Goal: Navigation & Orientation: Find specific page/section

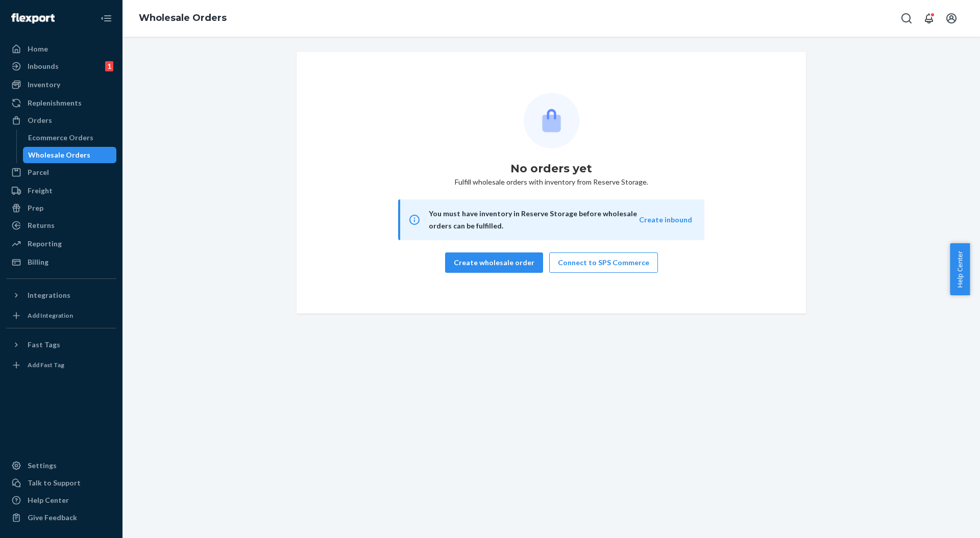
click at [488, 43] on div "No orders yet Fulfill wholesale orders with inventory from Reserve Storage. You…" at bounding box center [552, 288] width 858 height 502
click at [239, 204] on div "No orders yet Fulfill wholesale orders with inventory from Reserve Storage. You…" at bounding box center [551, 183] width 842 height 262
click at [40, 51] on div "Home" at bounding box center [38, 49] width 20 height 10
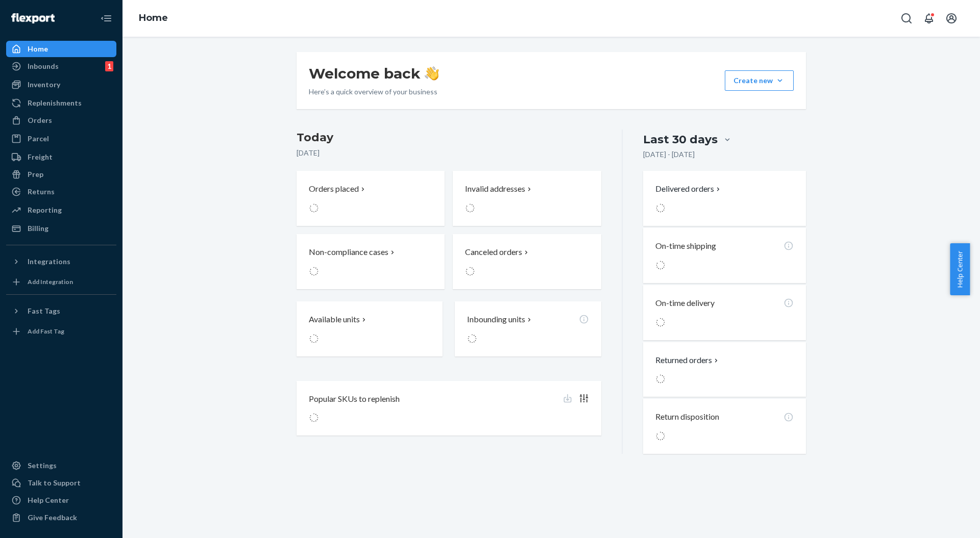
click at [349, 134] on h3 "Today" at bounding box center [449, 138] width 305 height 16
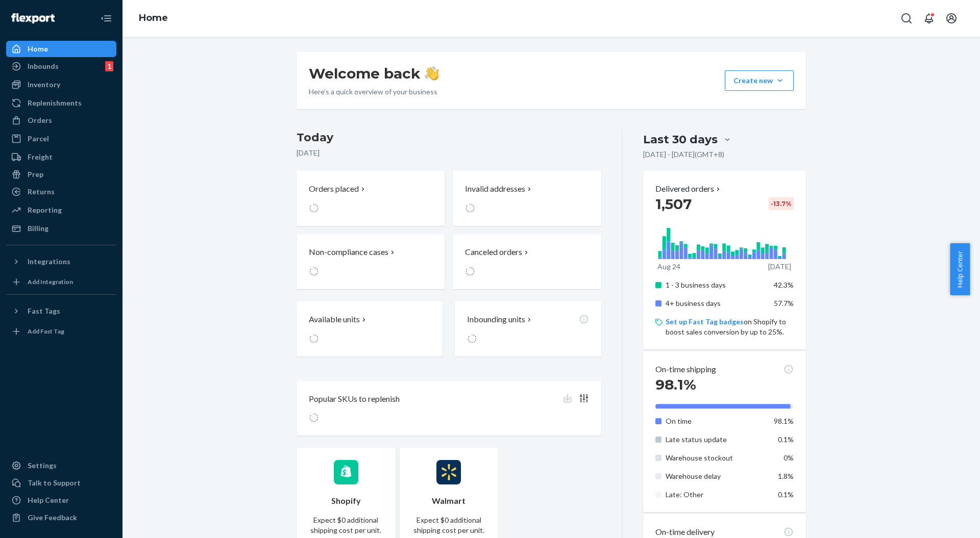
click at [449, 139] on h3 "Today" at bounding box center [449, 138] width 305 height 16
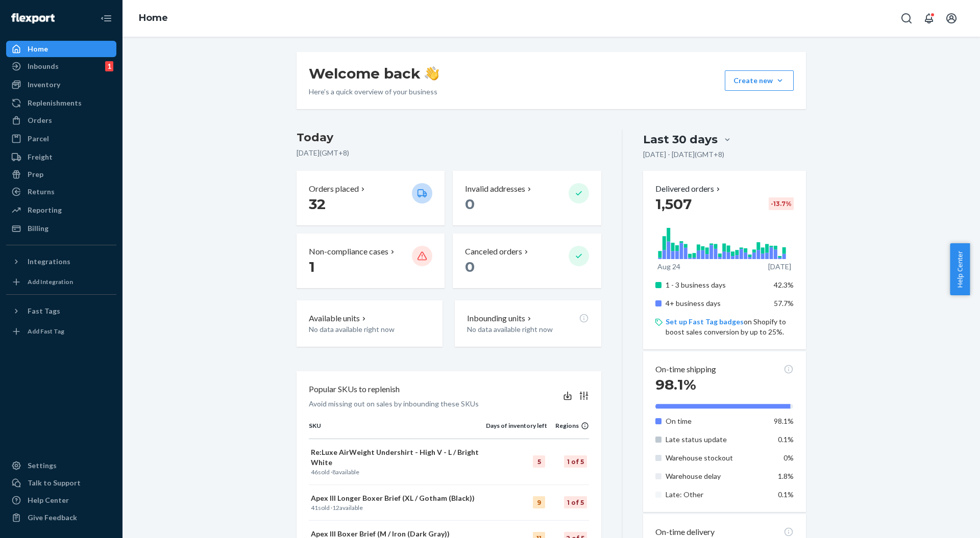
click at [599, 307] on div "[DATE] [DATE] ( GMT+8 ) Orders placed 32 Invalid addresses 0 Non-compliance cas…" at bounding box center [460, 523] width 326 height 787
click at [551, 135] on h3 "Today" at bounding box center [449, 138] width 305 height 16
